Goal: Task Accomplishment & Management: Manage account settings

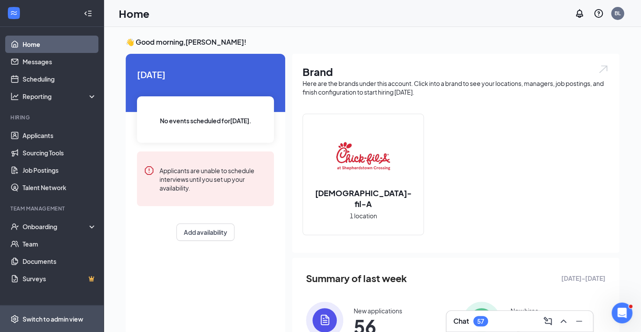
click at [63, 322] on div "Switch to admin view" at bounding box center [53, 318] width 61 height 9
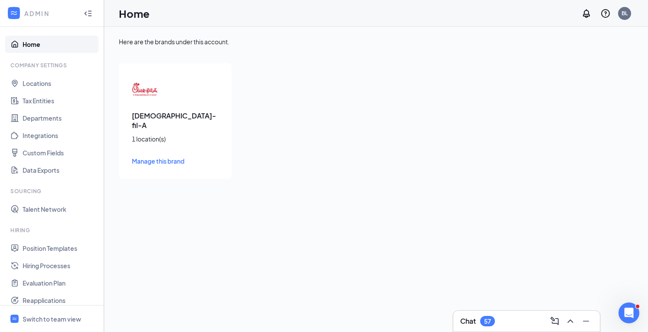
click at [177, 157] on span "Manage this brand" at bounding box center [158, 161] width 52 height 8
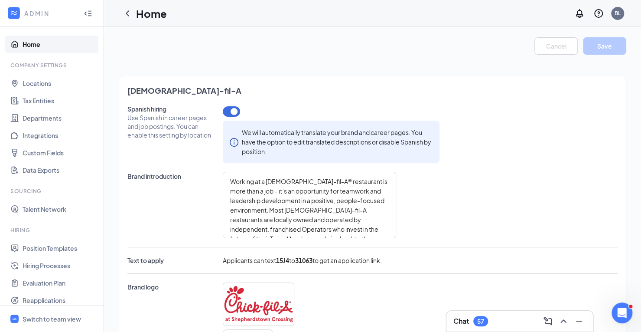
type textarea "- Free Meals - Employee Discounts - Sundays Off - Work with friendly caring Tea…"
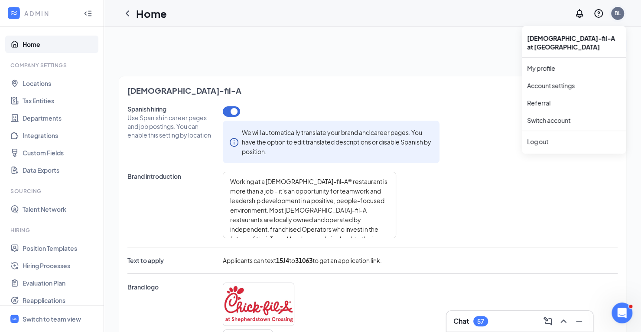
click at [619, 16] on div "BL" at bounding box center [618, 13] width 6 height 7
click at [554, 85] on link "Account settings" at bounding box center [574, 85] width 94 height 9
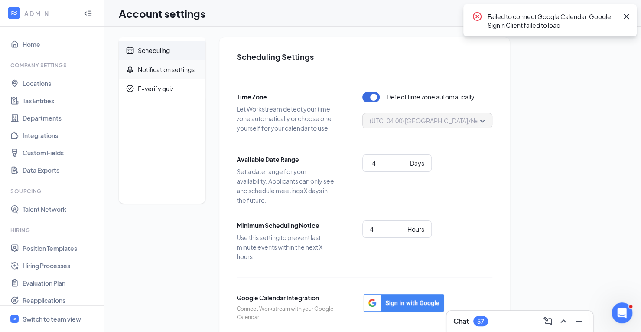
click at [187, 69] on div "Notification settings" at bounding box center [166, 69] width 57 height 9
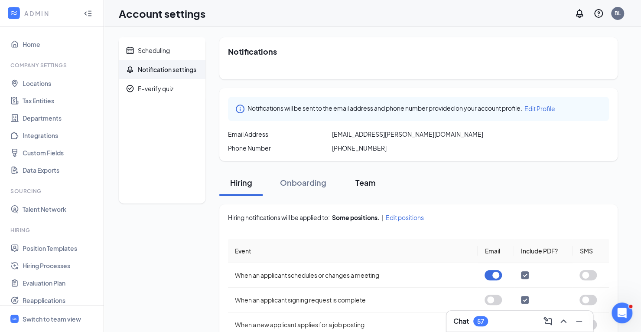
click at [368, 182] on div "Team" at bounding box center [366, 182] width 26 height 11
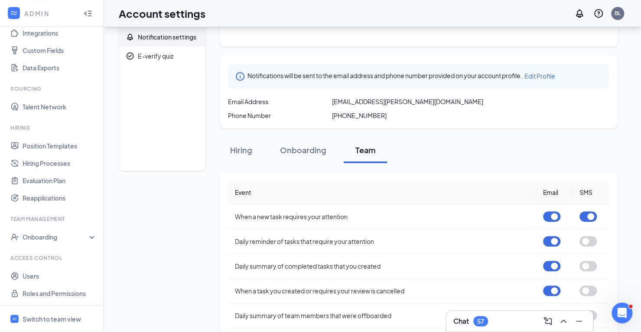
scroll to position [71, 0]
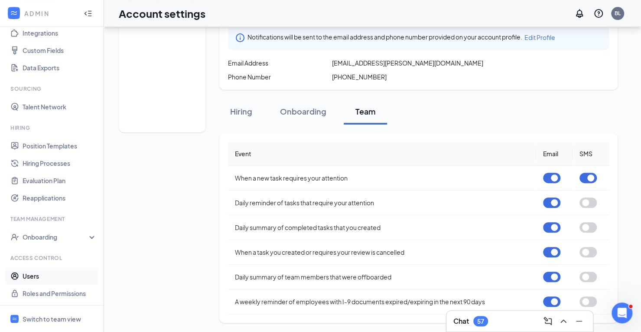
click at [33, 278] on link "Users" at bounding box center [60, 275] width 74 height 17
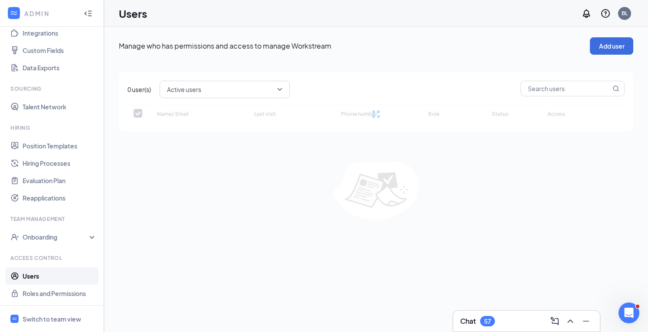
checkbox input "false"
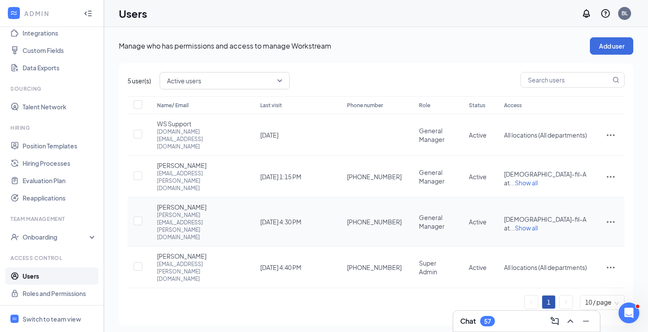
click at [612, 216] on icon "ActionsIcon" at bounding box center [610, 221] width 10 height 10
click at [568, 202] on span "Edit user" at bounding box center [567, 202] width 25 height 8
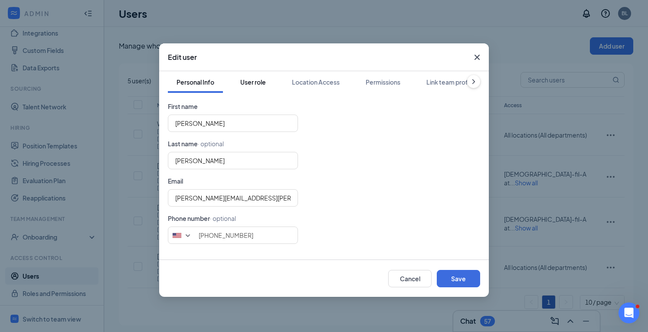
click at [265, 80] on div "User role" at bounding box center [253, 82] width 26 height 9
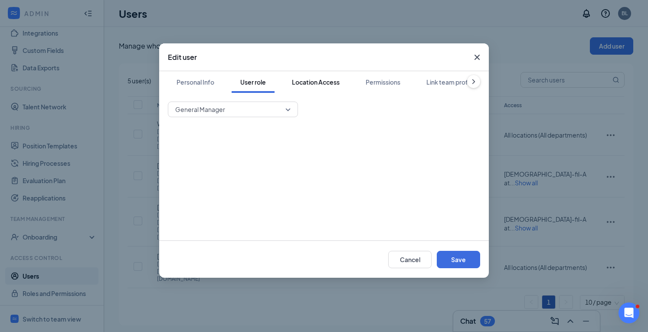
click at [335, 80] on div "Location Access" at bounding box center [316, 82] width 48 height 9
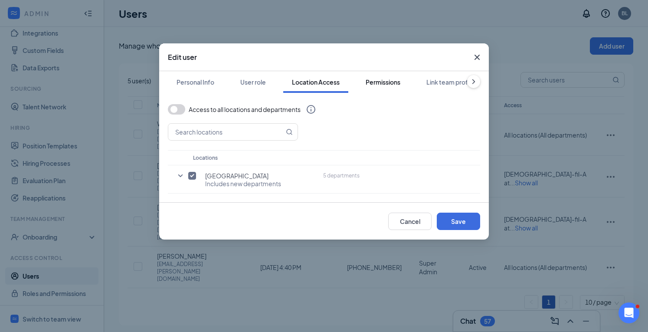
click at [392, 85] on div "Permissions" at bounding box center [383, 82] width 35 height 9
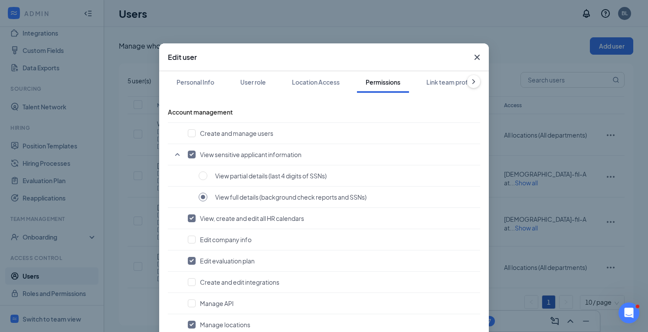
click at [469, 82] on icon "ChevronRight" at bounding box center [473, 81] width 9 height 9
click at [173, 81] on icon "ChevronLeft" at bounding box center [174, 81] width 3 height 5
click at [261, 82] on div "User role" at bounding box center [253, 82] width 26 height 9
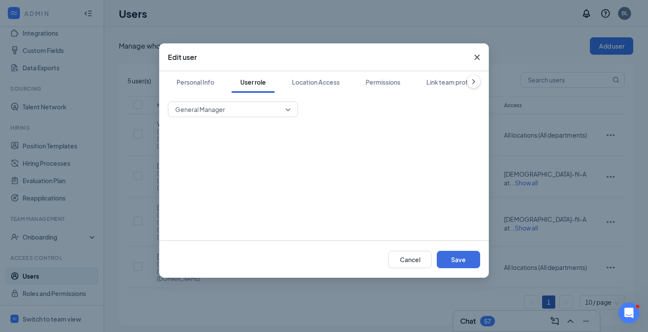
click at [294, 109] on div "General Manager" at bounding box center [233, 109] width 130 height 16
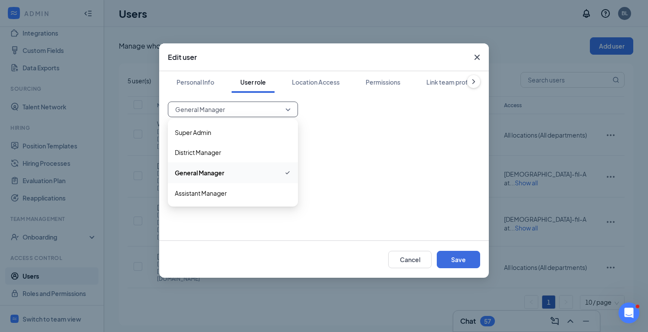
click at [335, 122] on div "55506 General Manager 55505 55506 55507 Super Admin District Manager General Ma…" at bounding box center [324, 166] width 312 height 130
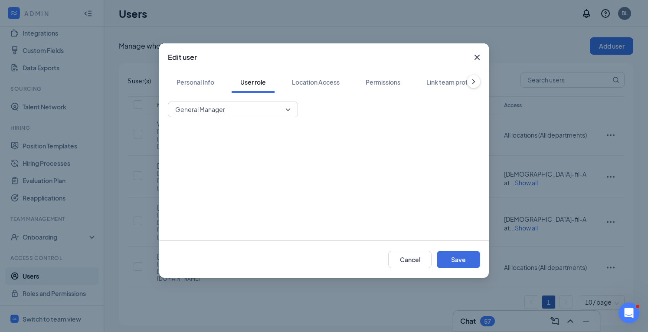
click at [471, 84] on icon "ChevronRight" at bounding box center [473, 81] width 9 height 9
click at [403, 261] on button "Cancel" at bounding box center [409, 259] width 43 height 17
